Goal: Task Accomplishment & Management: Use online tool/utility

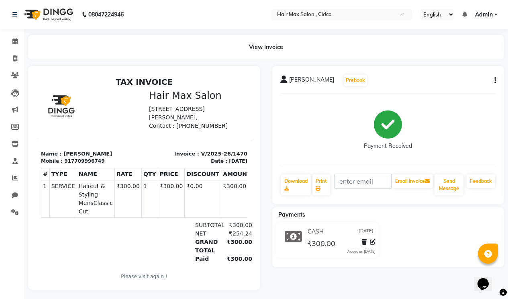
select select "7580"
select select "service"
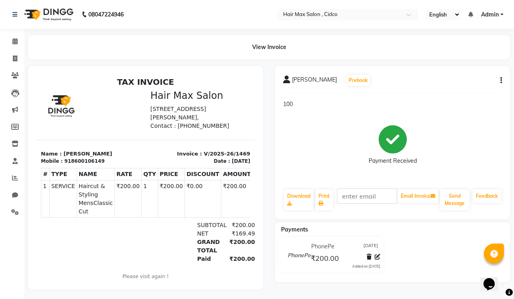
select select "7580"
select select "service"
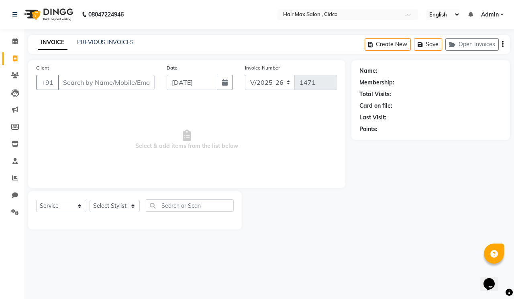
click at [101, 83] on input "Client" at bounding box center [106, 82] width 97 height 15
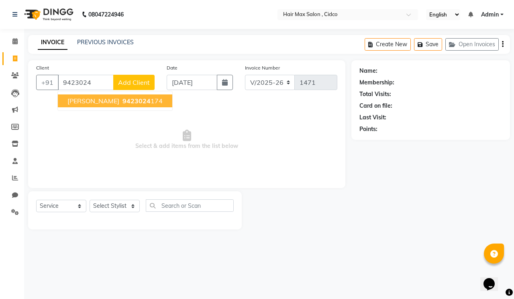
click at [128, 98] on span "9423024" at bounding box center [137, 101] width 28 height 8
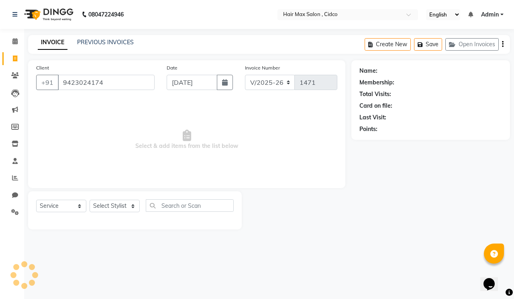
type input "9423024174"
select select "1: Object"
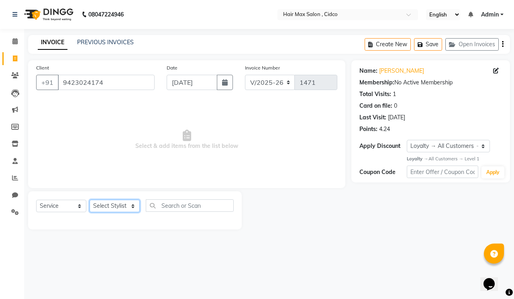
click at [132, 207] on select "Select Stylist [PERSON_NAME] [PERSON_NAME] RENUKA [PERSON_NAME] [PERSON_NAME]" at bounding box center [115, 206] width 50 height 12
select select "69949"
click at [90, 200] on select "Select Stylist [PERSON_NAME] [PERSON_NAME] RENUKA [PERSON_NAME] [PERSON_NAME]" at bounding box center [115, 206] width 50 height 12
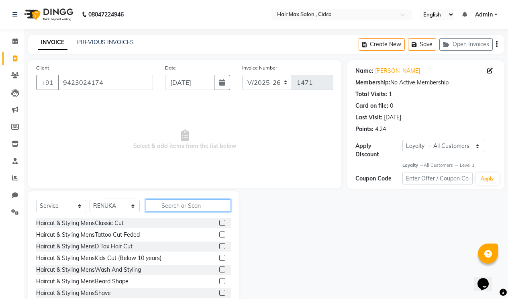
click at [209, 205] on input "text" at bounding box center [188, 205] width 85 height 12
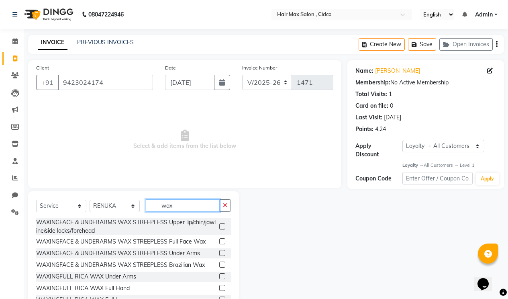
type input "wax"
click at [219, 226] on label at bounding box center [222, 226] width 6 height 6
click at [219, 226] on input "checkbox" at bounding box center [221, 226] width 5 height 5
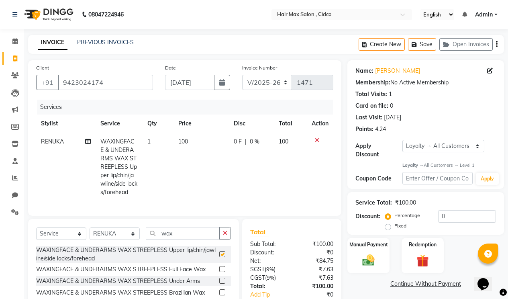
checkbox input "false"
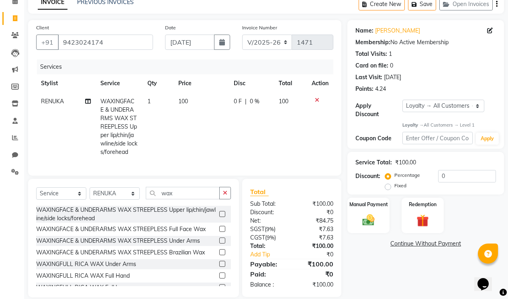
click at [219, 232] on label at bounding box center [222, 229] width 6 height 6
click at [219, 232] on input "checkbox" at bounding box center [221, 229] width 5 height 5
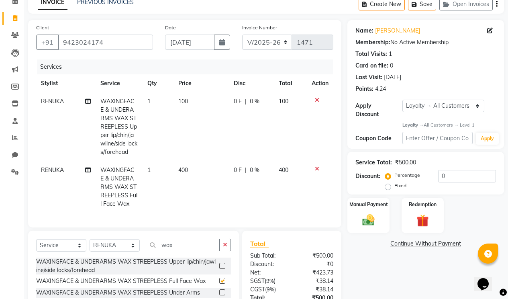
checkbox input "false"
click at [317, 98] on icon at bounding box center [317, 100] width 4 height 6
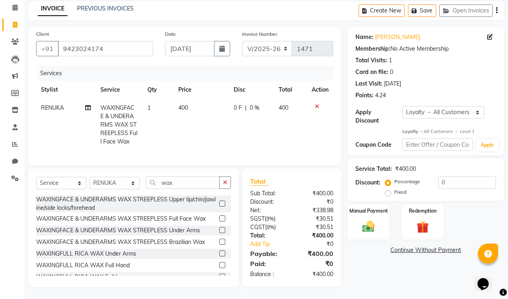
scroll to position [40, 0]
click at [225, 183] on icon "button" at bounding box center [225, 183] width 4 height 6
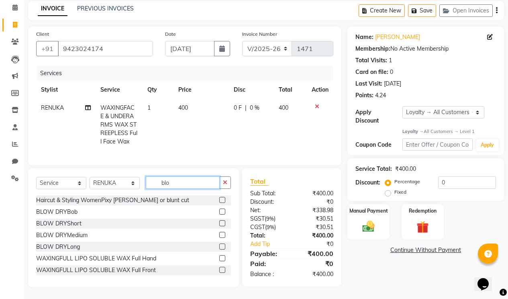
scroll to position [39, 0]
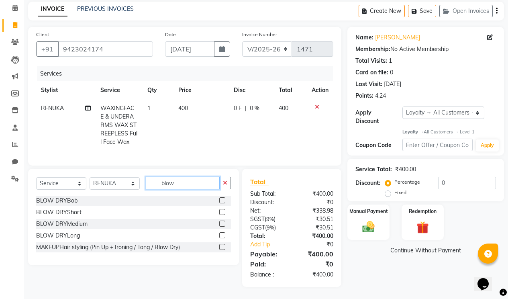
type input "blow"
click at [223, 200] on label at bounding box center [222, 200] width 6 height 6
click at [223, 200] on input "checkbox" at bounding box center [221, 200] width 5 height 5
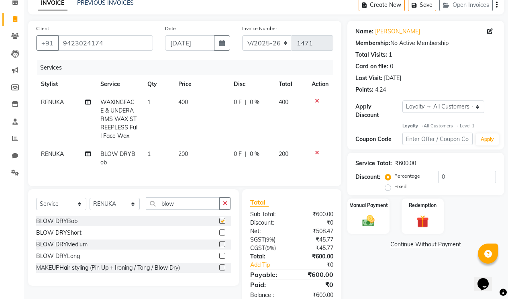
checkbox input "false"
click at [367, 205] on div "Manual Payment" at bounding box center [369, 216] width 44 height 37
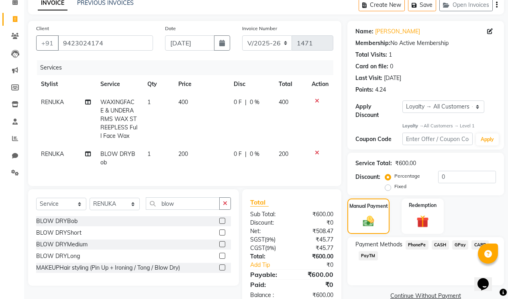
click at [442, 240] on span "CASH" at bounding box center [440, 244] width 17 height 9
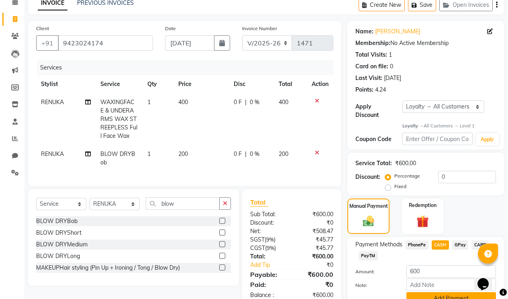
click at [433, 292] on button "Add Payment" at bounding box center [452, 298] width 90 height 12
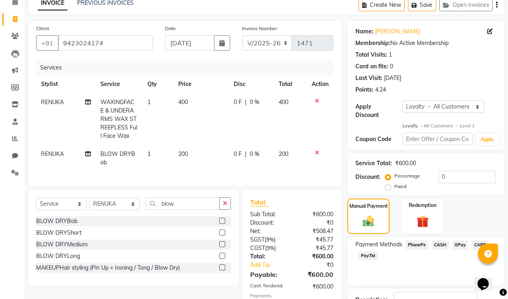
scroll to position [151, 0]
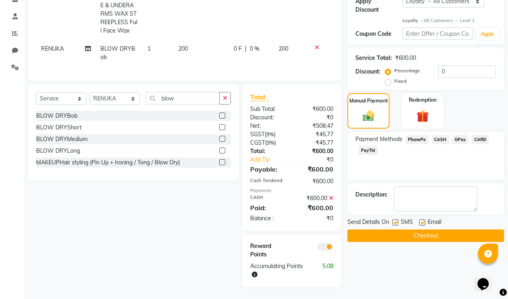
drag, startPoint x: 424, startPoint y: 209, endPoint x: 418, endPoint y: 225, distance: 16.6
click at [423, 219] on label at bounding box center [422, 222] width 6 height 6
click at [423, 220] on input "checkbox" at bounding box center [421, 222] width 5 height 5
checkbox input "false"
click at [419, 229] on button "Checkout" at bounding box center [426, 235] width 157 height 12
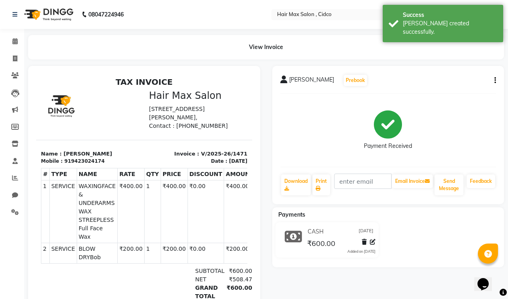
select select "7580"
select select "service"
